Goal: Task Accomplishment & Management: Manage account settings

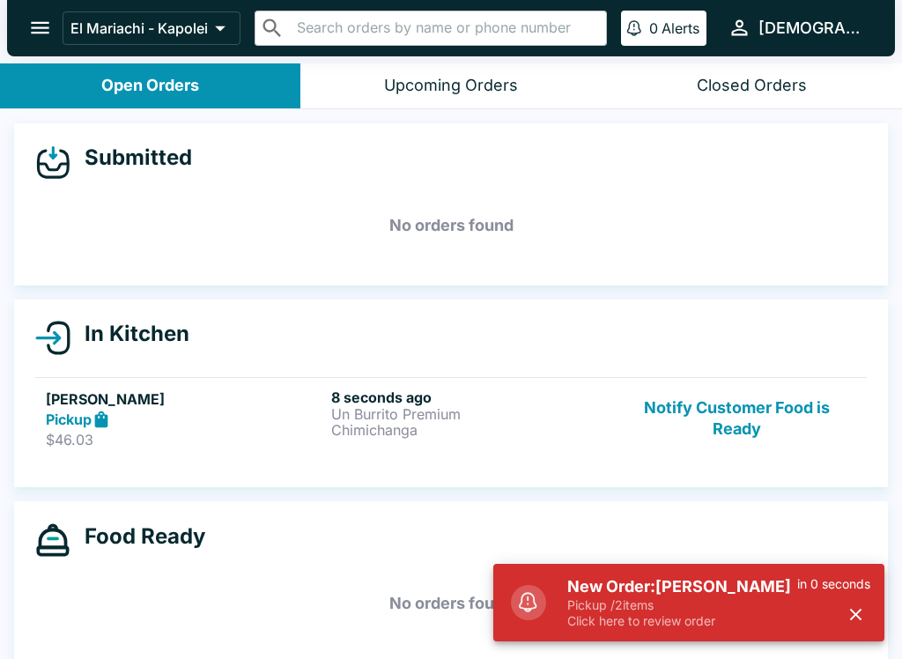
scroll to position [3, 0]
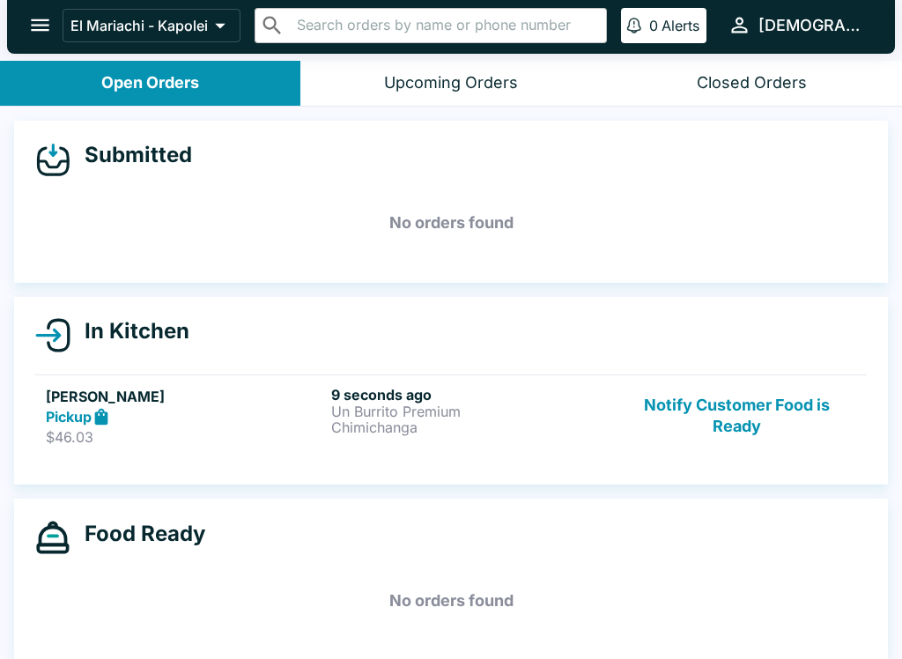
click at [428, 445] on div "9 seconds ago Un Burrito Premium Chimichanga" at bounding box center [470, 416] width 278 height 61
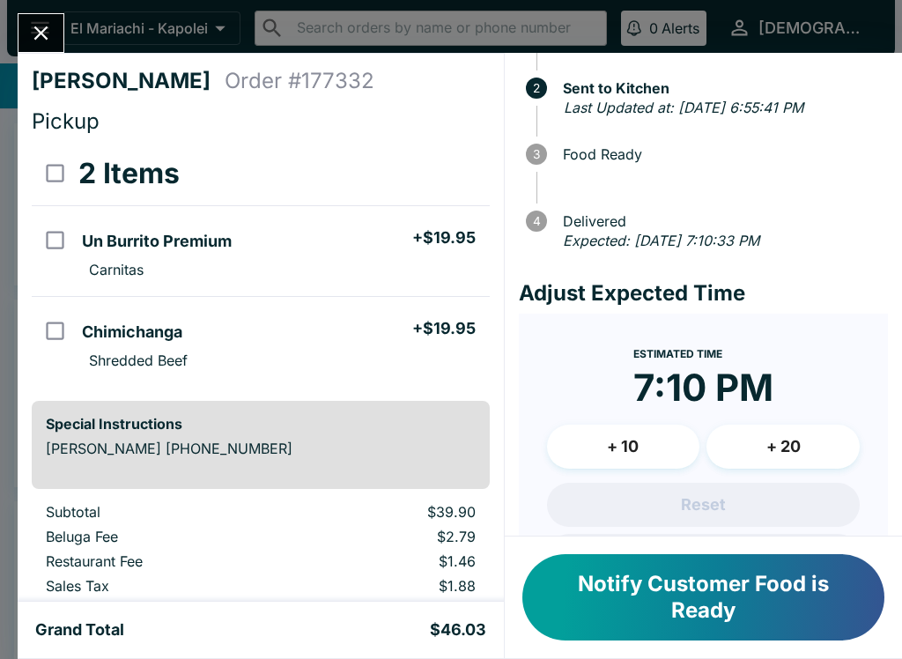
scroll to position [104, 0]
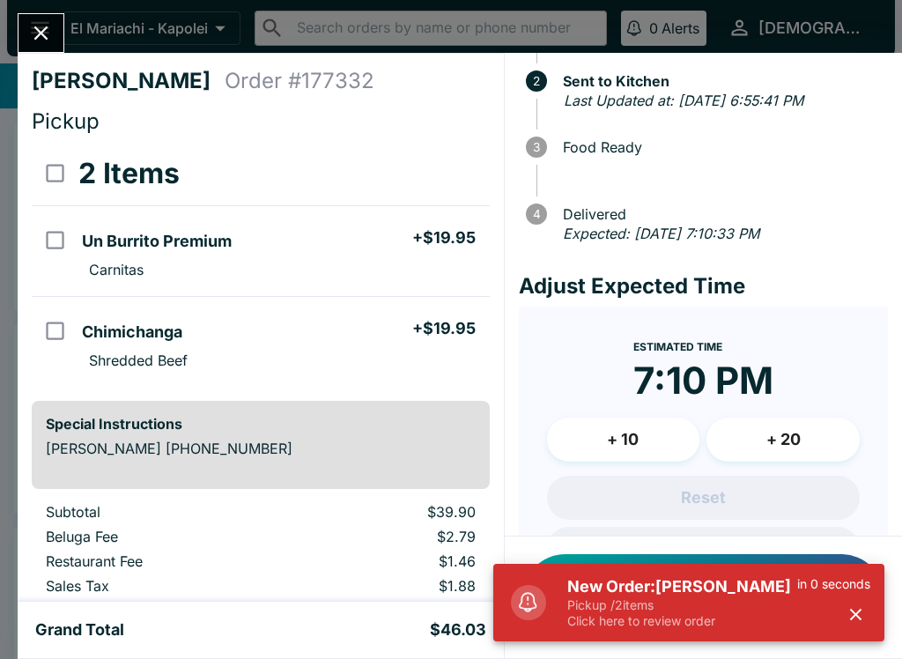
click at [620, 598] on p "Pickup / 2 items" at bounding box center [682, 605] width 230 height 16
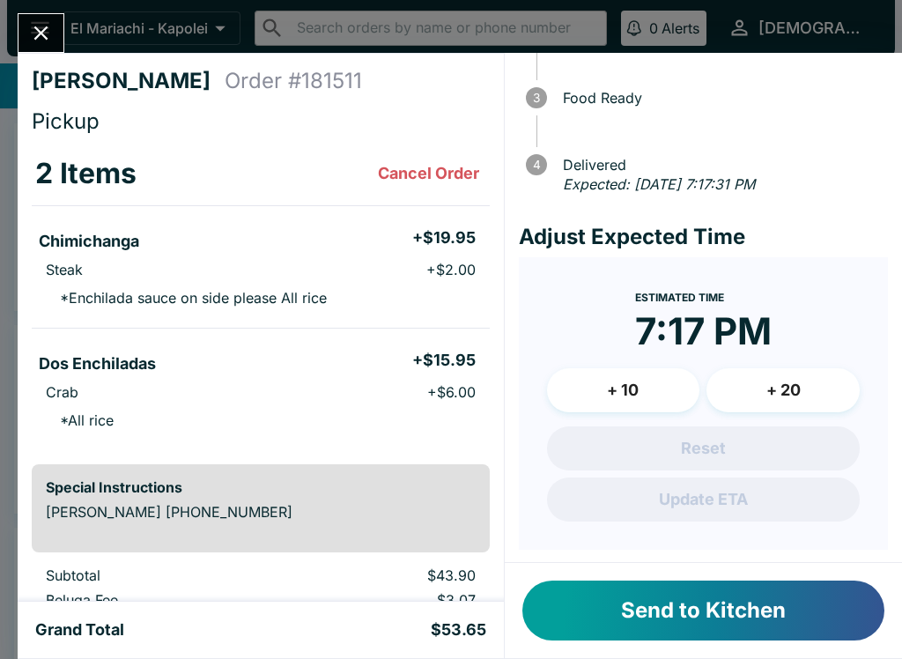
scroll to position [152, 0]
click at [614, 612] on button "Send to Kitchen" at bounding box center [703, 610] width 362 height 60
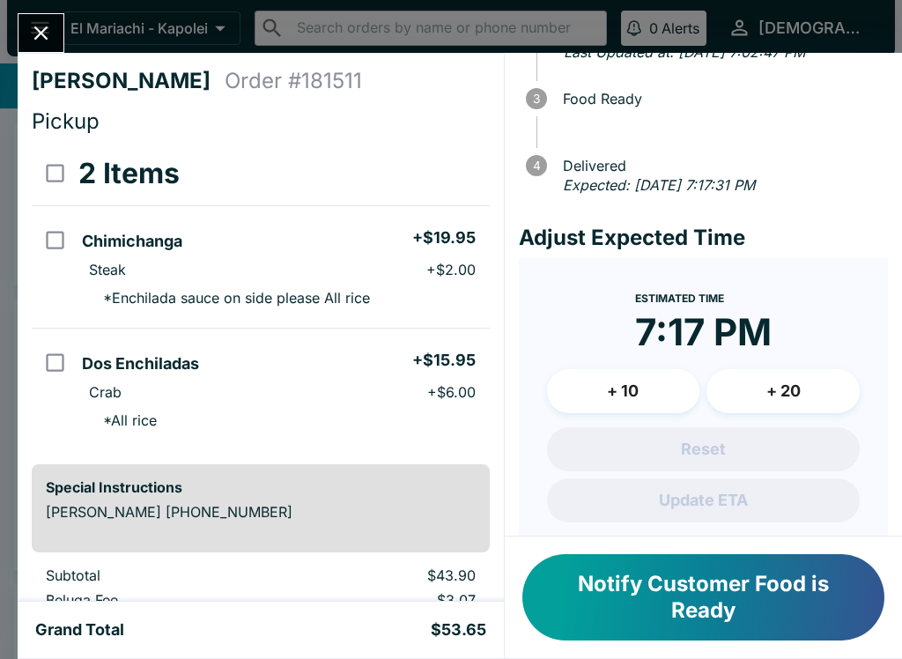
click at [27, 25] on button "Close" at bounding box center [40, 33] width 45 height 38
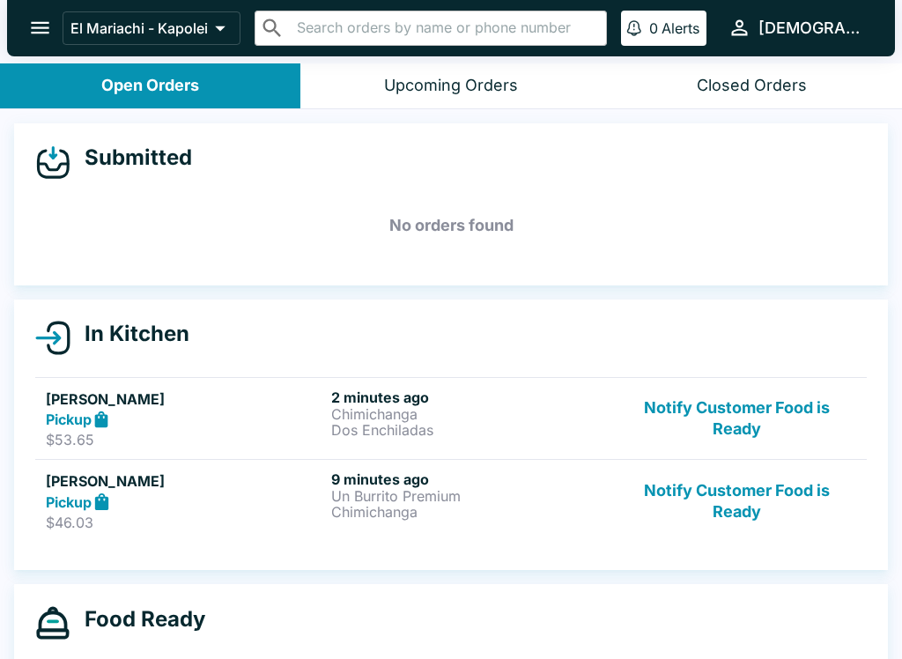
click at [158, 402] on h5 "[PERSON_NAME]" at bounding box center [185, 398] width 278 height 21
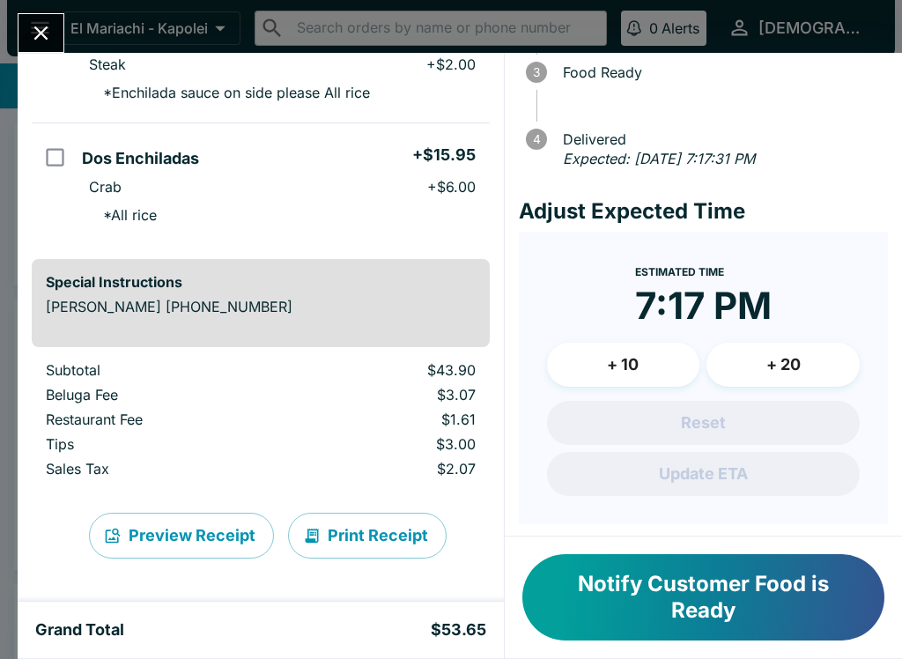
scroll to position [205, 0]
click at [320, 520] on button "Print Receipt" at bounding box center [367, 535] width 158 height 46
click at [59, 38] on button "Close" at bounding box center [40, 33] width 45 height 38
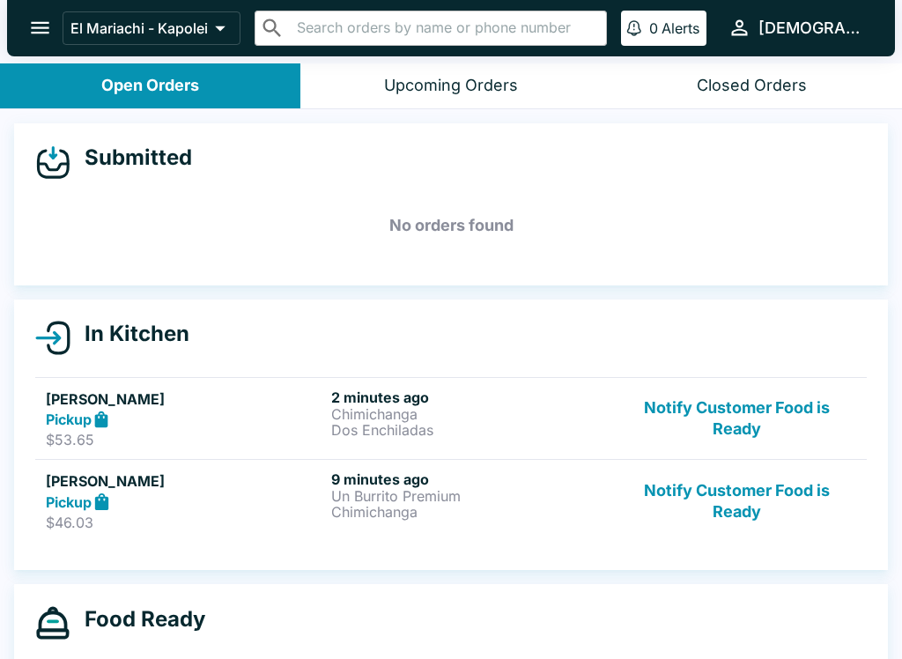
click at [405, 504] on p "Chimichanga" at bounding box center [470, 512] width 278 height 16
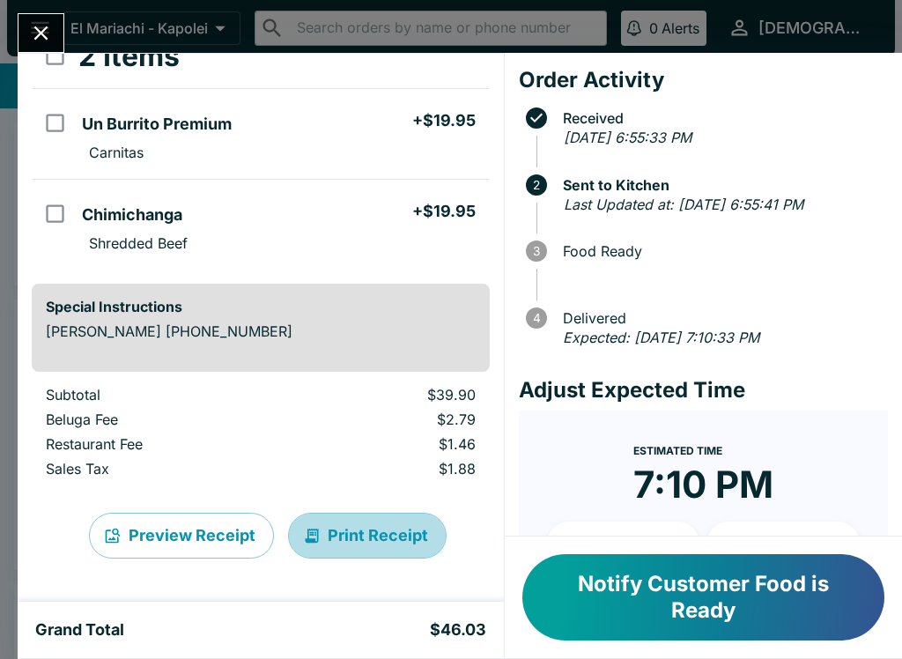
scroll to position [117, 0]
